Goal: Check status: Check status

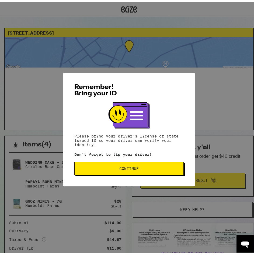
click at [127, 166] on span "Continue" at bounding box center [129, 167] width 19 height 4
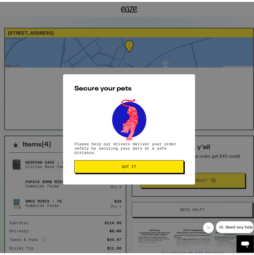
click at [129, 165] on span "Got it" at bounding box center [129, 165] width 15 height 4
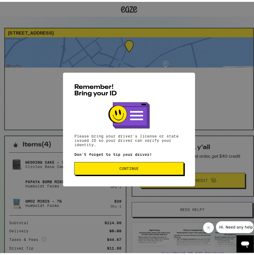
click at [150, 171] on button "Continue" at bounding box center [129, 166] width 110 height 13
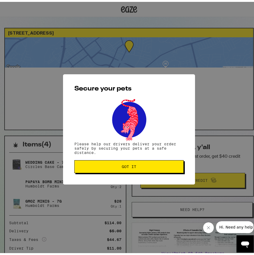
click at [143, 166] on span "Got it" at bounding box center [129, 165] width 100 height 4
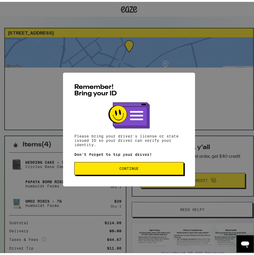
click at [150, 168] on span "Continue" at bounding box center [129, 167] width 100 height 4
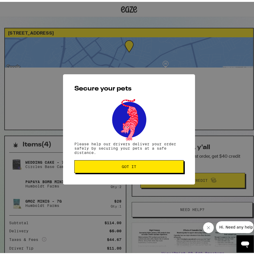
click at [165, 161] on button "Got it" at bounding box center [129, 164] width 110 height 13
click at [146, 164] on span "Got it" at bounding box center [129, 165] width 100 height 4
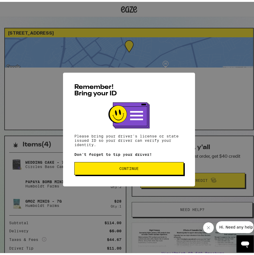
click at [127, 167] on span "Continue" at bounding box center [129, 167] width 19 height 4
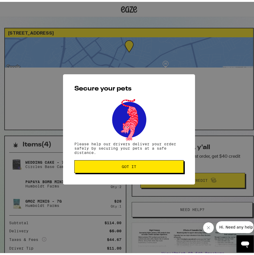
click at [132, 163] on span "Got it" at bounding box center [129, 165] width 15 height 4
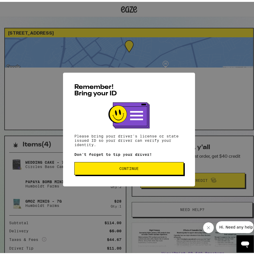
drag, startPoint x: 156, startPoint y: 160, endPoint x: 152, endPoint y: 166, distance: 7.4
click at [156, 160] on div "Remember! Bring your ID Please bring your driver's license or state issued ID s…" at bounding box center [129, 128] width 132 height 114
click at [150, 168] on span "Continue" at bounding box center [129, 167] width 100 height 4
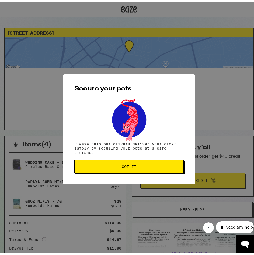
click at [143, 162] on button "Got it" at bounding box center [129, 164] width 110 height 13
